Goal: Find specific page/section: Find specific page/section

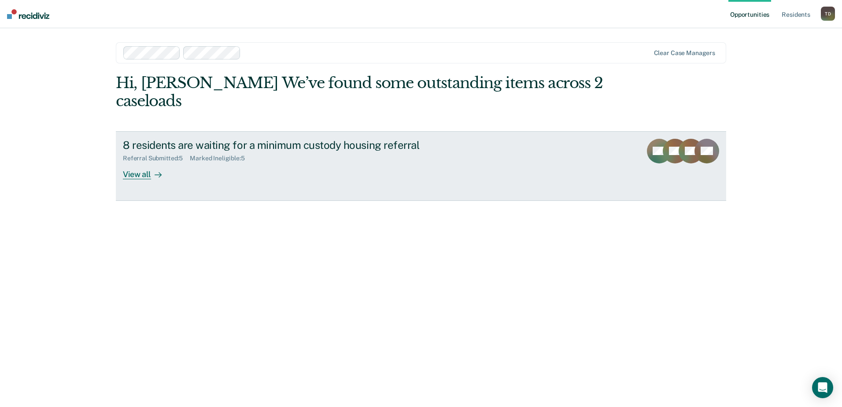
click at [139, 162] on div "View all" at bounding box center [147, 170] width 49 height 17
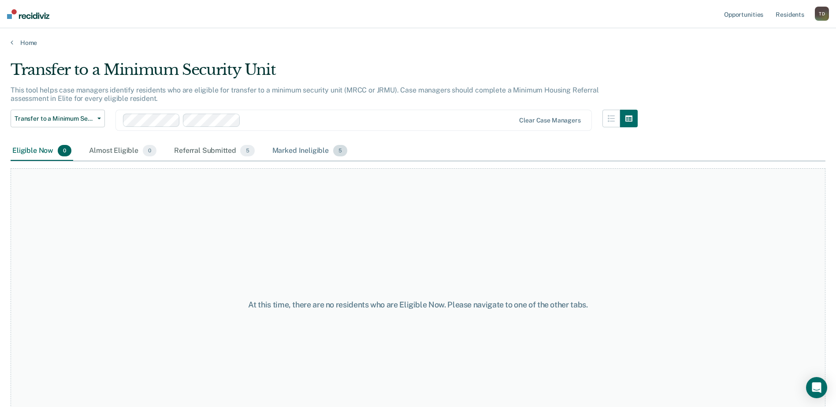
click at [311, 151] on div "Marked Ineligible 5" at bounding box center [309, 150] width 79 height 19
